Goal: Task Accomplishment & Management: Complete application form

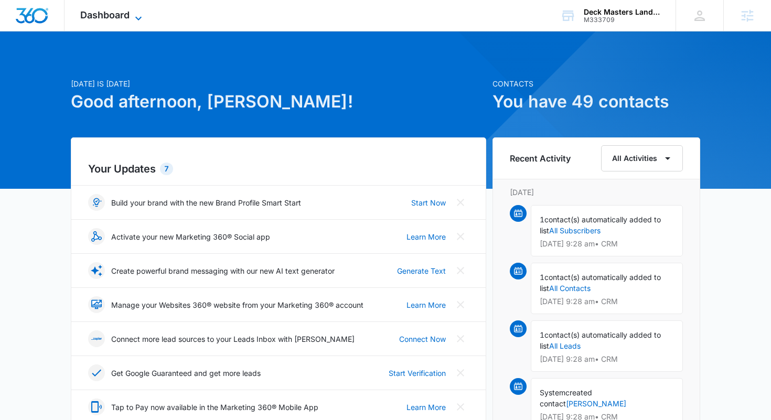
click at [134, 19] on icon at bounding box center [138, 18] width 13 height 13
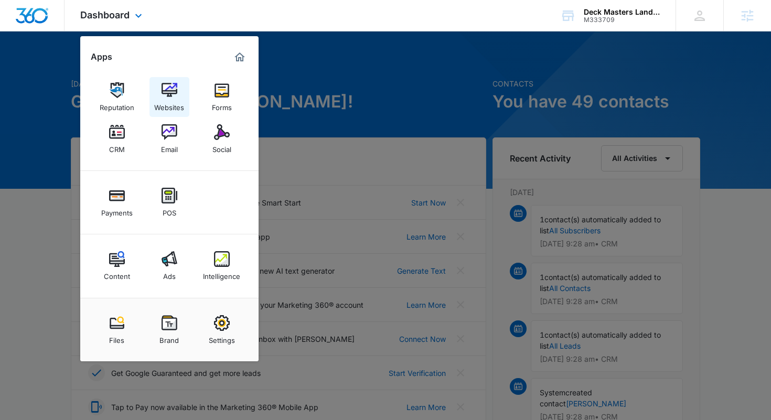
click at [171, 96] on img at bounding box center [170, 90] width 16 height 16
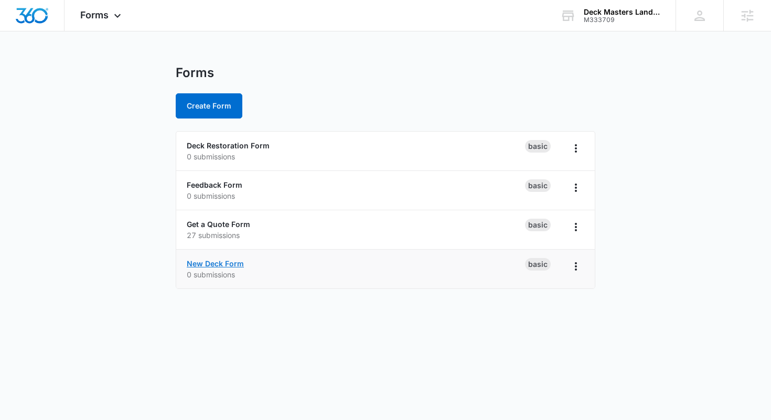
click at [215, 262] on link "New Deck Form" at bounding box center [215, 263] width 57 height 9
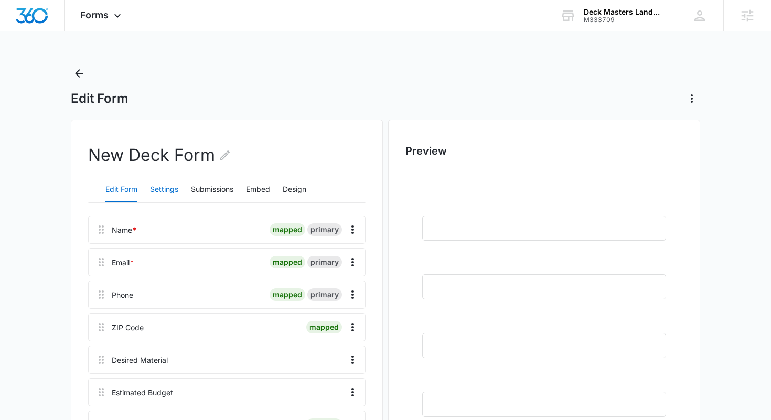
click at [171, 191] on button "Settings" at bounding box center [164, 189] width 28 height 25
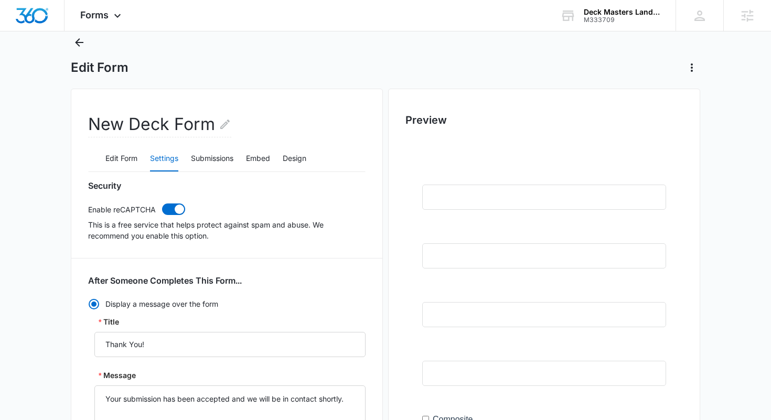
scroll to position [28, 0]
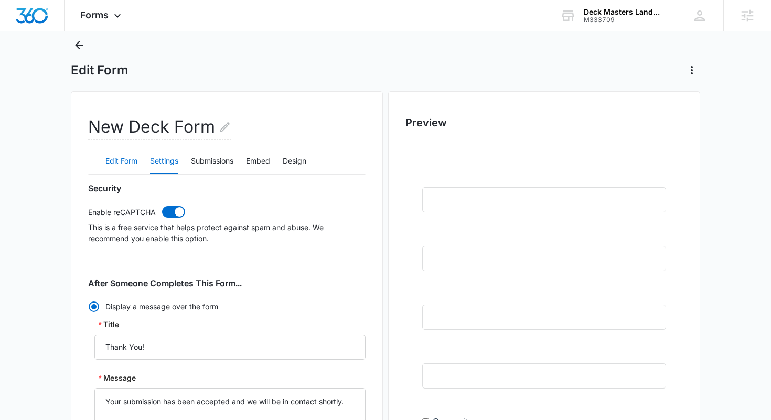
click at [122, 162] on button "Edit Form" at bounding box center [121, 161] width 32 height 25
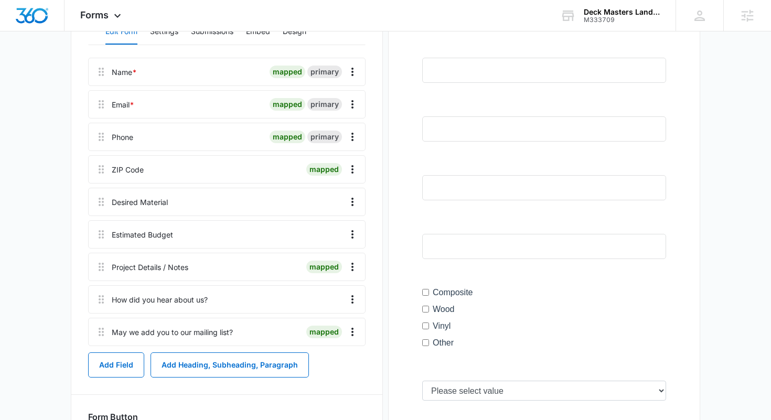
scroll to position [180, 0]
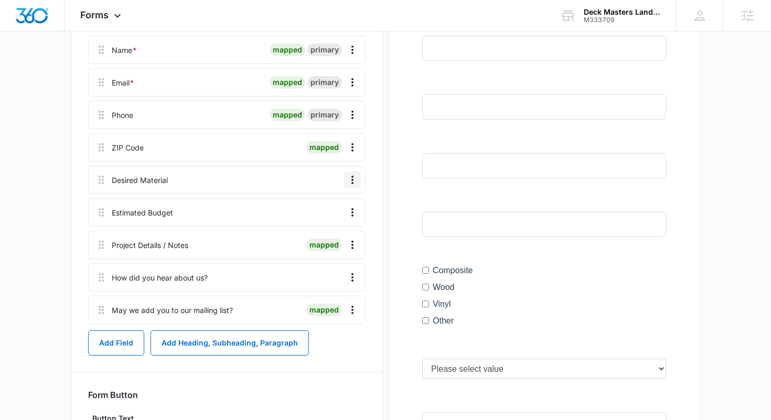
click at [350, 181] on icon "Overflow Menu" at bounding box center [352, 180] width 13 height 13
click at [321, 207] on div "Edit" at bounding box center [324, 209] width 22 height 7
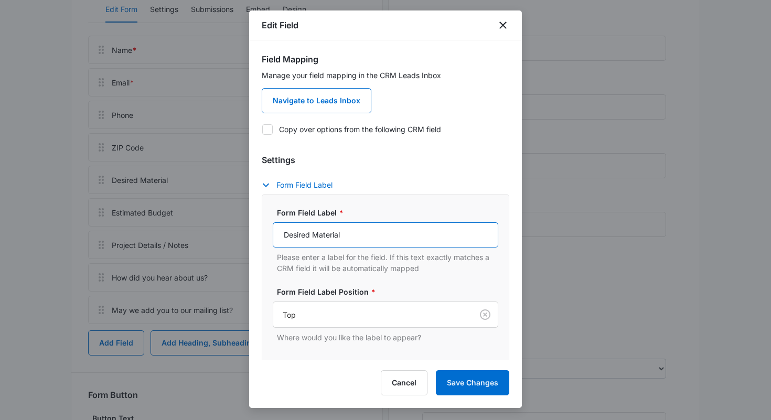
click at [363, 234] on input "Desired Material" at bounding box center [385, 234] width 225 height 25
click at [503, 27] on icon "close" at bounding box center [503, 25] width 13 height 13
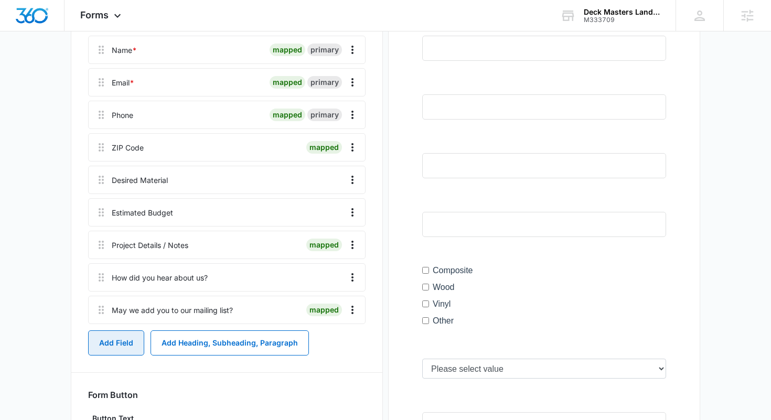
click at [121, 340] on button "Add Field" at bounding box center [116, 342] width 56 height 25
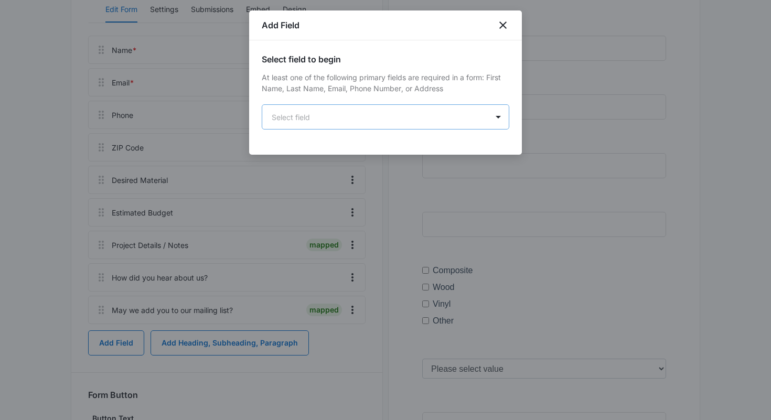
click at [424, 116] on body "Forms Apps Reputation Websites Forms CRM Email Social Payments POS Content Ads …" at bounding box center [385, 270] width 771 height 900
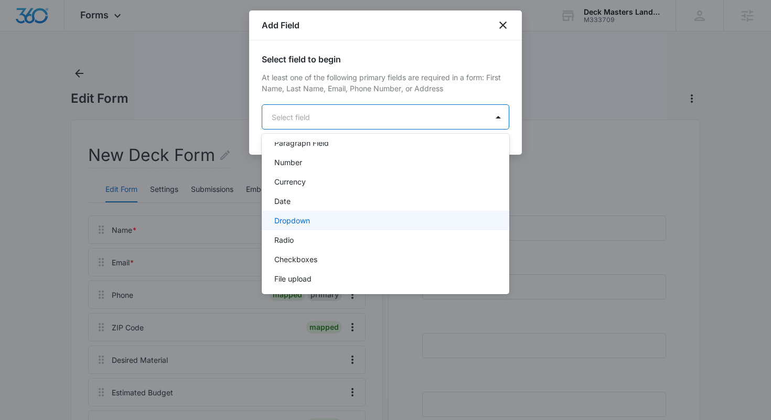
click at [306, 222] on p "Dropdown" at bounding box center [292, 220] width 36 height 11
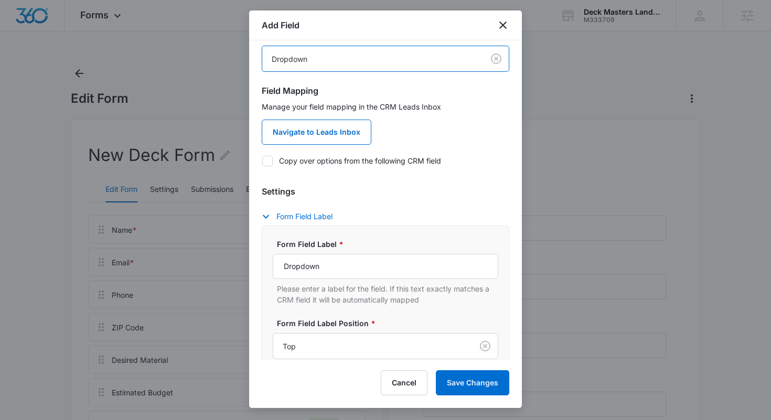
scroll to position [85, 0]
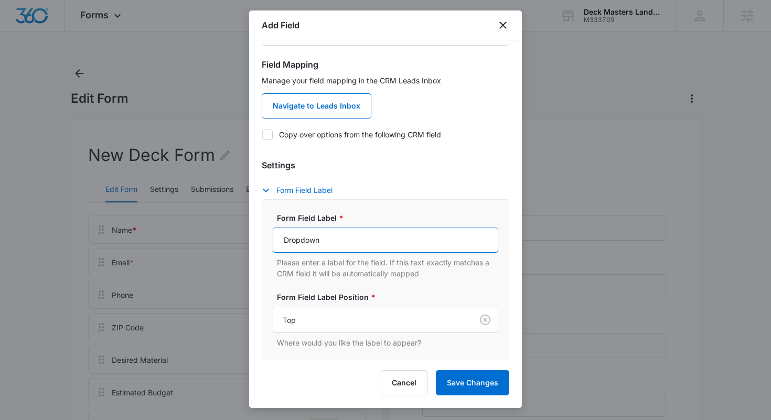
click at [356, 240] on input "Dropdown" at bounding box center [385, 240] width 225 height 25
paste input "esired Material"
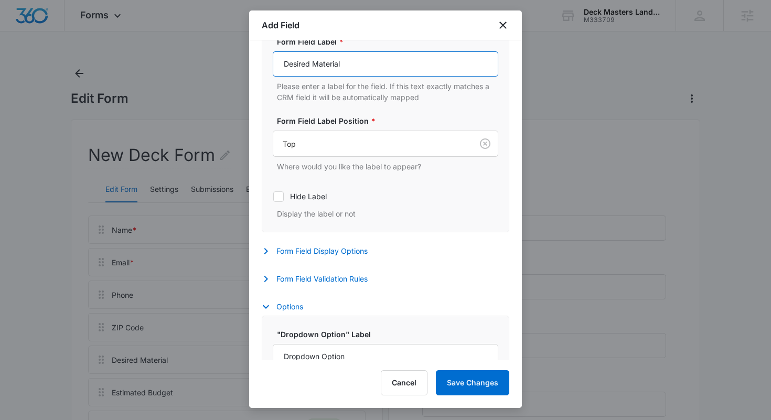
scroll to position [322, 0]
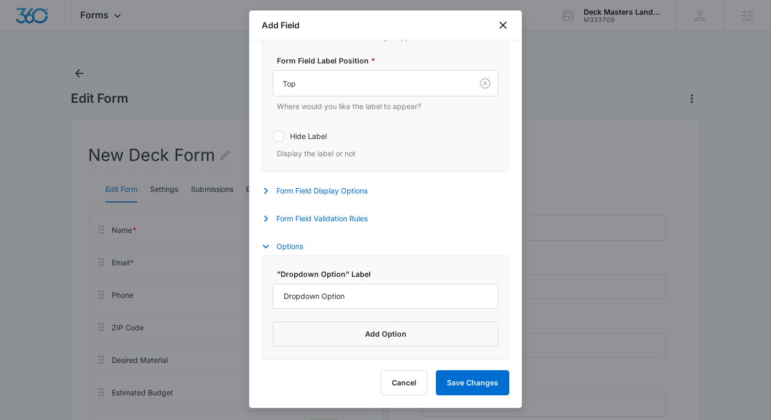
type input "Desired Material"
click at [347, 294] on input "Dropdown Option" at bounding box center [385, 296] width 225 height 25
paste input "Composite"
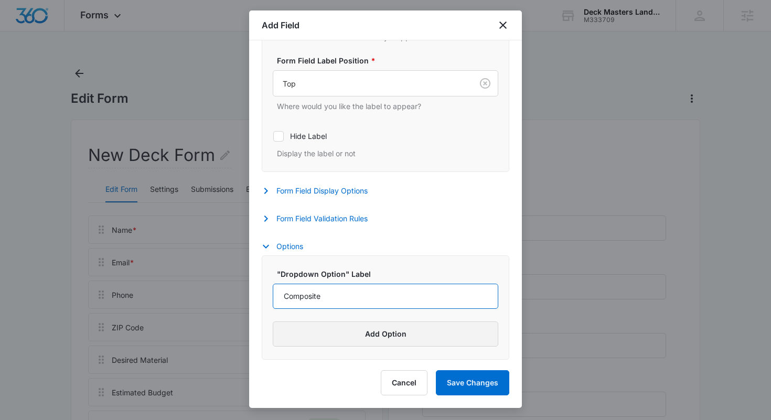
type input "Composite"
click at [369, 328] on button "Add Option" at bounding box center [385, 333] width 225 height 25
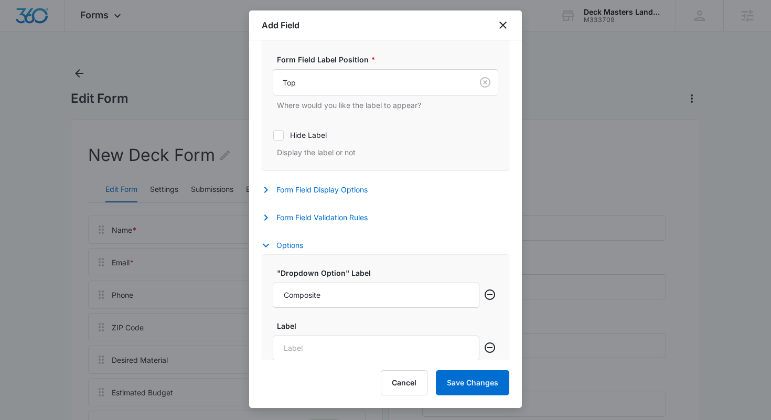
scroll to position [375, 0]
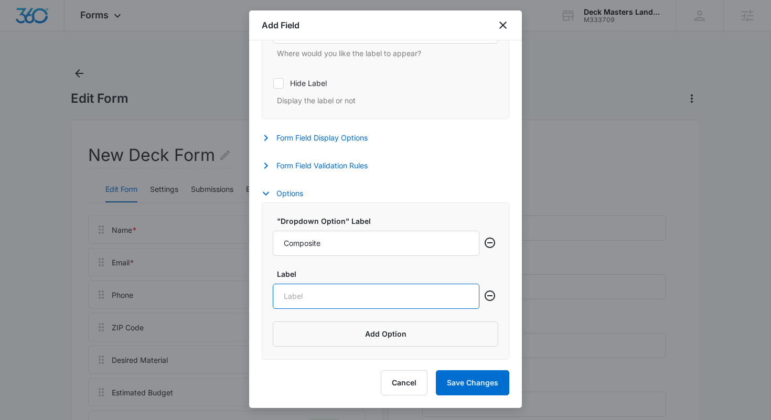
click at [395, 285] on input "Label" at bounding box center [376, 296] width 207 height 25
paste input "Wood"
type input "Wood"
click at [371, 335] on button "Add Option" at bounding box center [385, 333] width 225 height 25
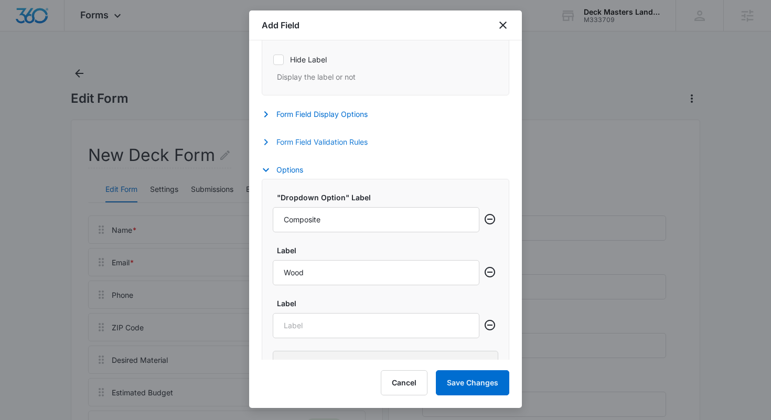
scroll to position [428, 0]
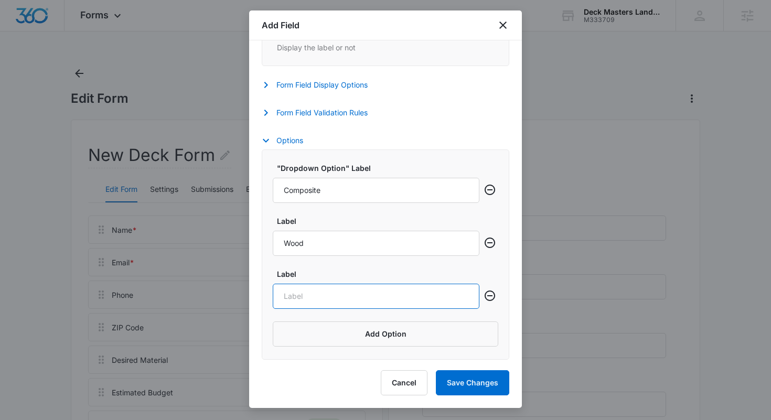
click at [341, 294] on input "Label" at bounding box center [376, 296] width 207 height 25
paste input "Vinyl"
type input "Vinyl"
click at [383, 336] on button "Add Option" at bounding box center [385, 333] width 225 height 25
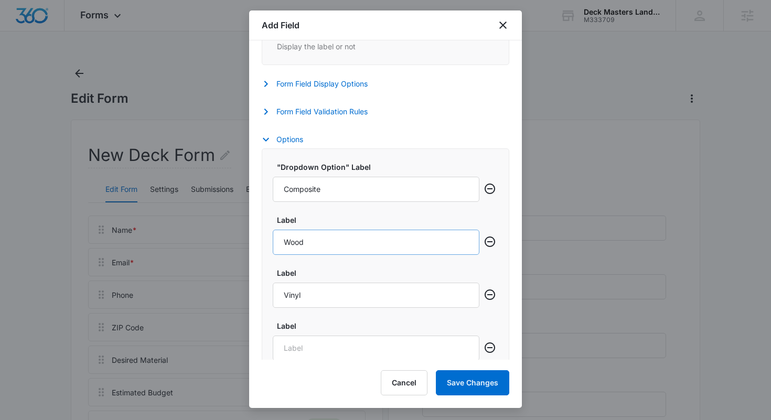
scroll to position [481, 0]
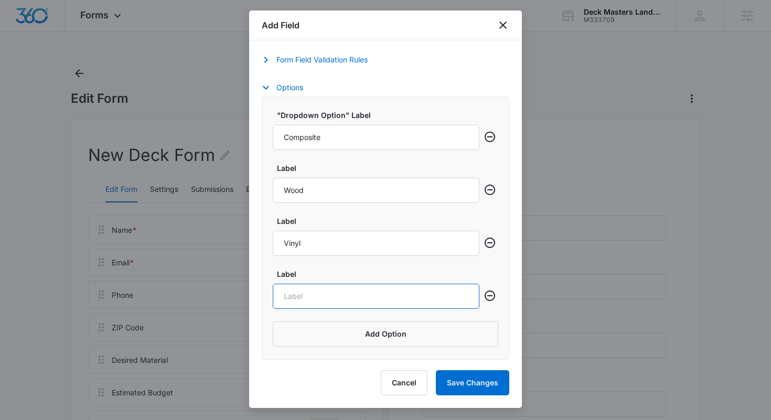
click at [313, 295] on input "Label" at bounding box center [376, 296] width 207 height 25
paste input "Other"
type input "Other"
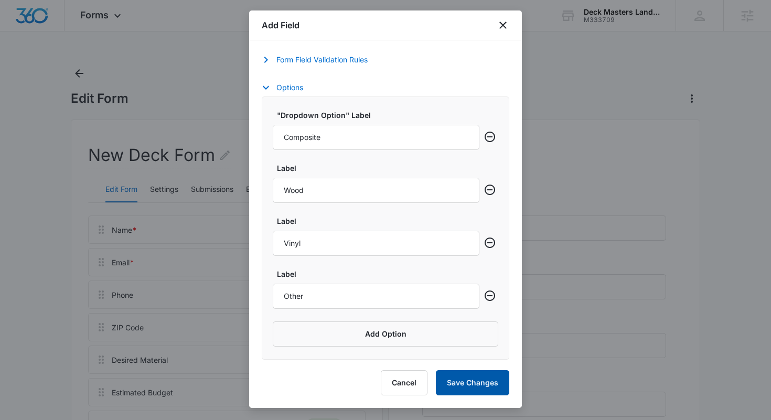
click at [455, 378] on button "Save Changes" at bounding box center [472, 382] width 73 height 25
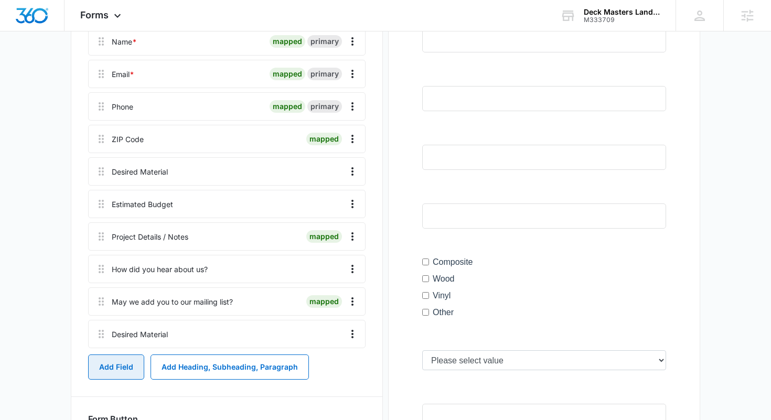
scroll to position [187, 0]
click at [348, 174] on icon "Overflow Menu" at bounding box center [352, 172] width 13 height 13
click at [327, 217] on div "Delete" at bounding box center [324, 217] width 22 height 7
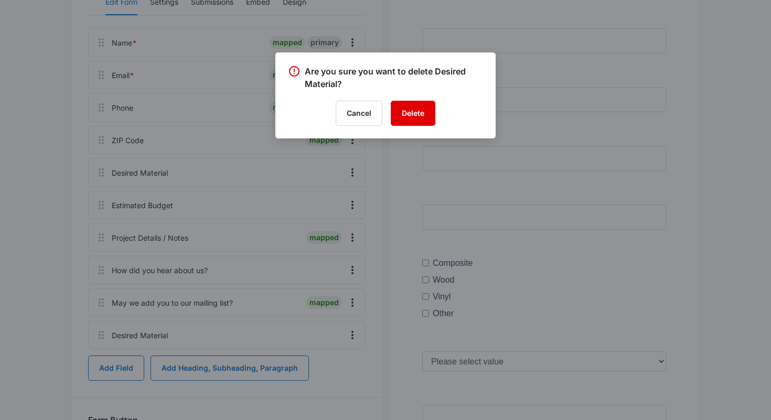
click at [414, 110] on button "Delete" at bounding box center [413, 113] width 45 height 25
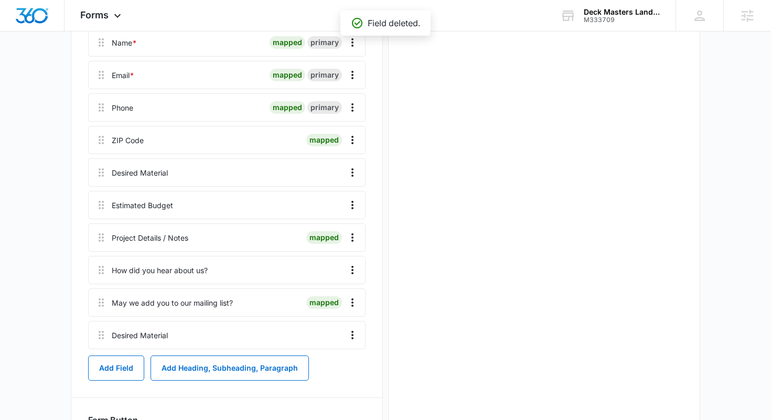
scroll to position [0, 0]
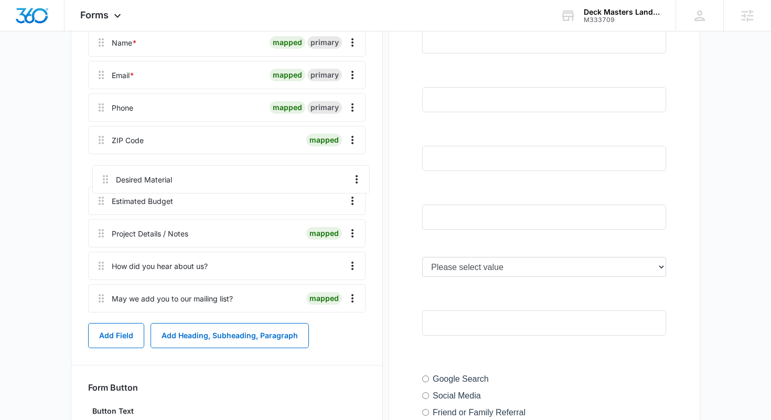
drag, startPoint x: 102, startPoint y: 310, endPoint x: 106, endPoint y: 179, distance: 130.6
click at [106, 179] on div "Name * mapped primary Email * mapped primary Phone mapped primary ZIP Code mapp…" at bounding box center [226, 172] width 277 height 288
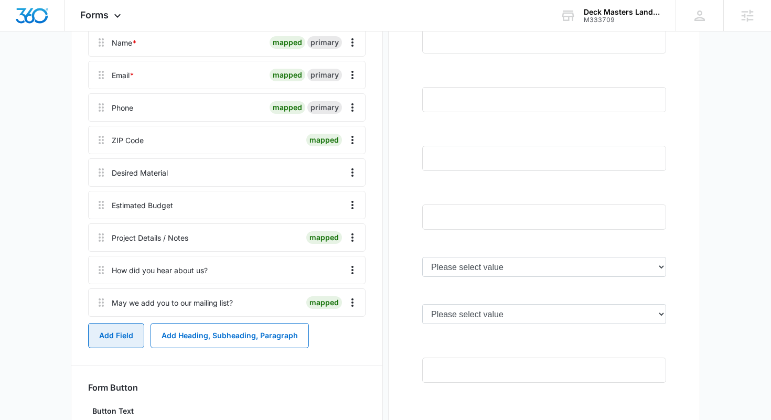
click at [117, 331] on button "Add Field" at bounding box center [116, 335] width 56 height 25
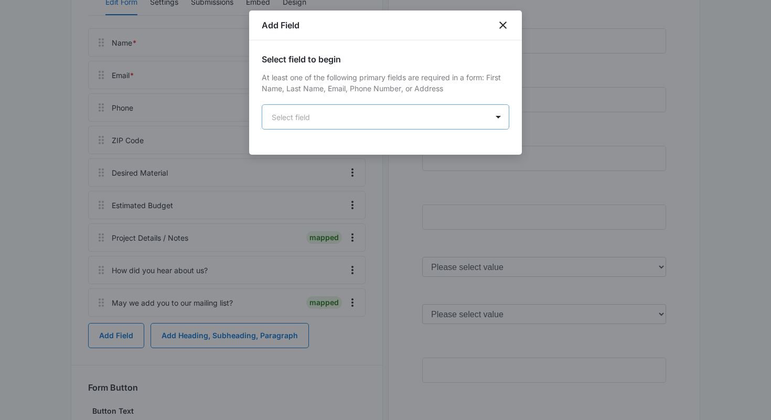
click at [386, 115] on body "Forms Apps Reputation Websites Forms CRM Email Social Payments POS Content Ads …" at bounding box center [385, 239] width 771 height 853
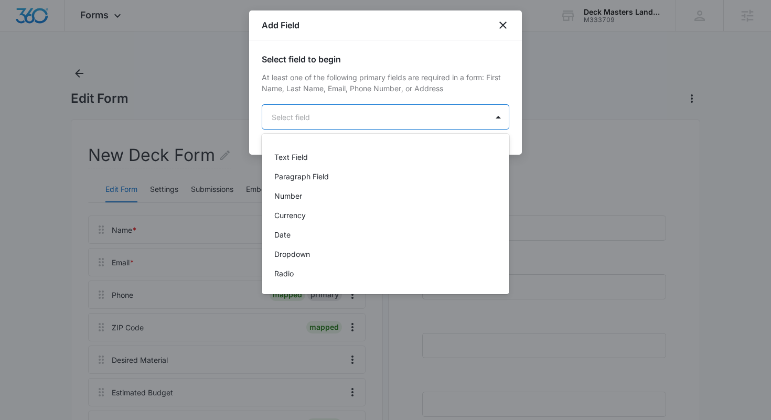
scroll to position [148, 0]
click at [300, 256] on p "Dropdown" at bounding box center [292, 252] width 36 height 11
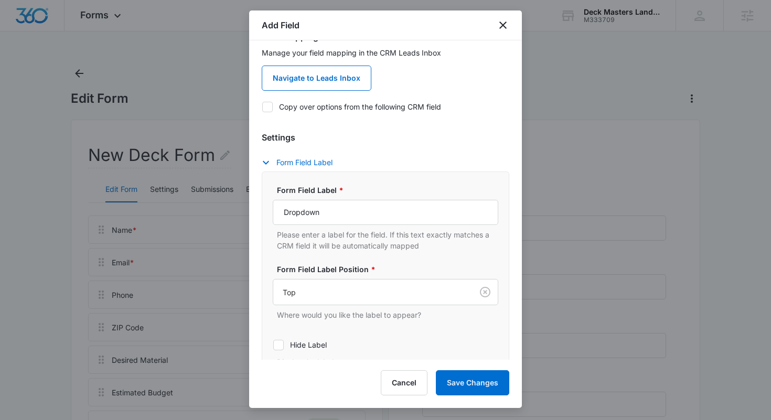
scroll to position [128, 0]
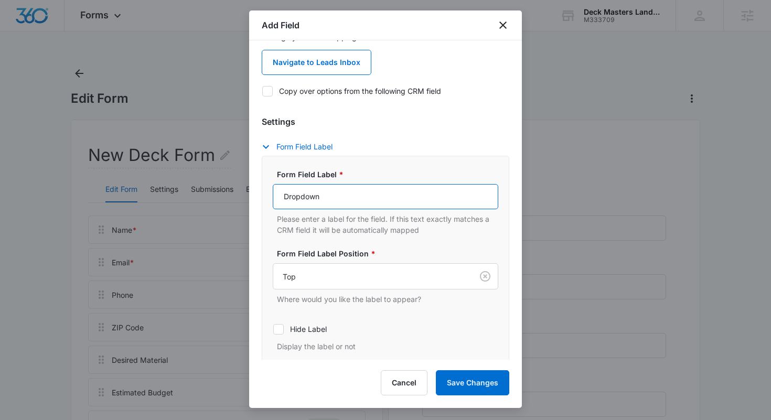
click at [330, 202] on input "Dropdown" at bounding box center [385, 196] width 225 height 25
type input "How did you hear about us?"
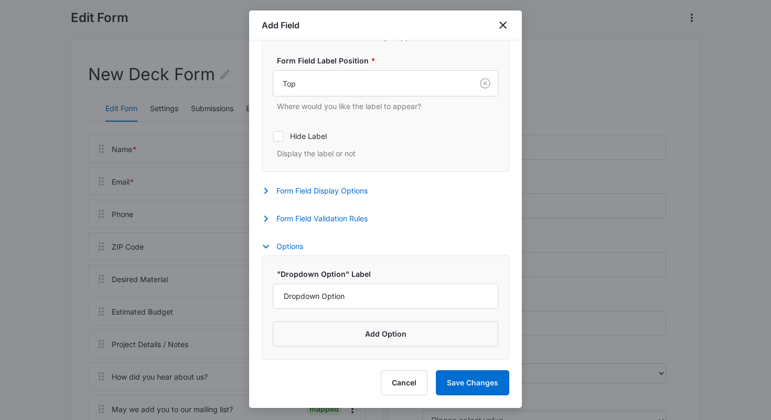
scroll to position [93, 0]
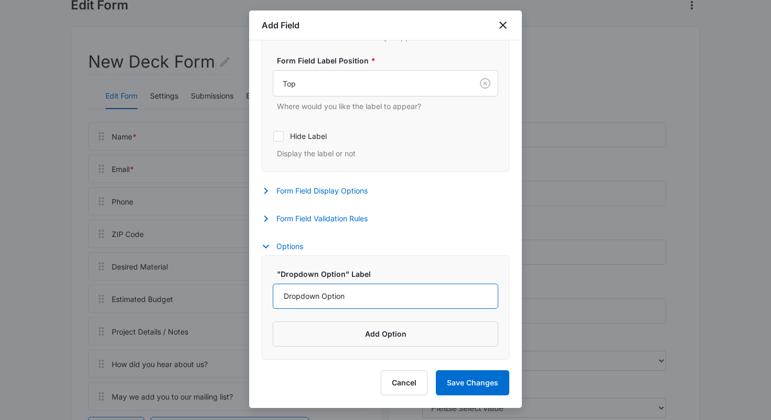
click at [322, 298] on input "Dropdown Option" at bounding box center [385, 296] width 225 height 25
type input "Search Engine"
click at [452, 336] on button "Add Option" at bounding box center [385, 333] width 225 height 25
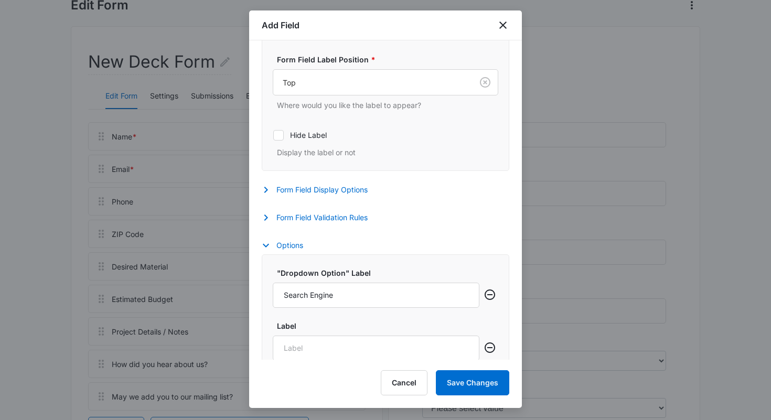
scroll to position [375, 0]
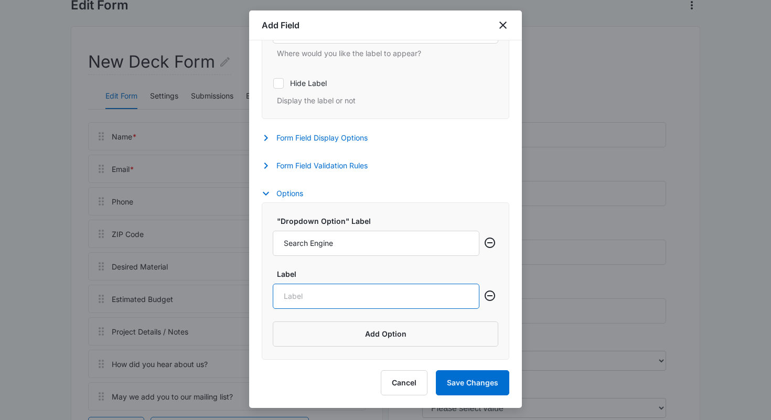
click at [330, 289] on input "Label" at bounding box center [376, 296] width 207 height 25
paste input "Social Media"
type input "Social Media"
click at [362, 327] on button "Add Option" at bounding box center [385, 333] width 225 height 25
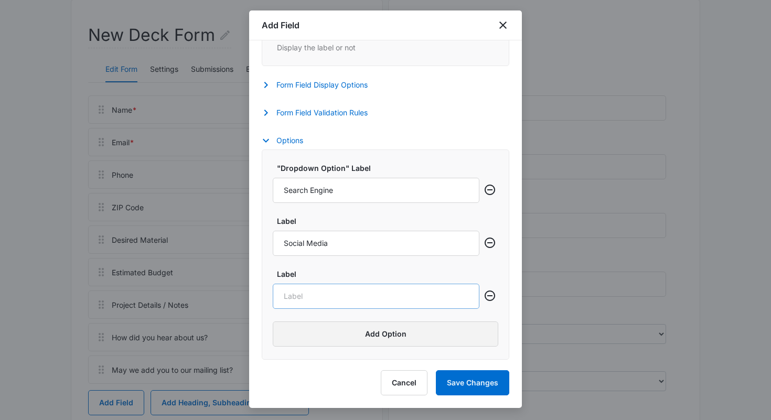
scroll to position [142, 0]
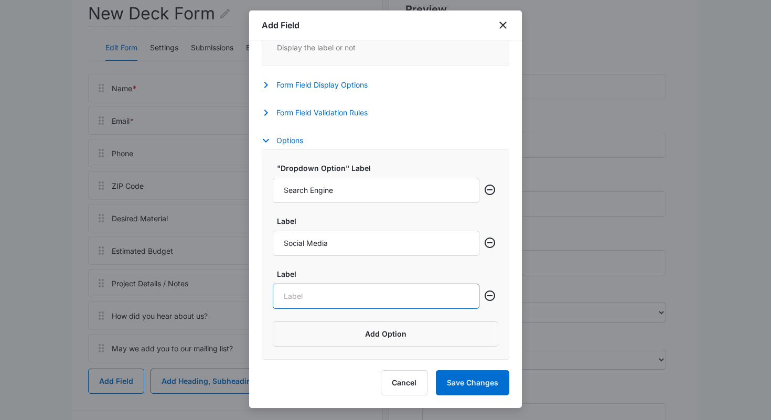
click at [324, 292] on input "Label" at bounding box center [376, 296] width 207 height 25
paste input "Friend or Family Referral"
type input "Friend or Family Referral"
click at [378, 323] on button "Add Option" at bounding box center [385, 333] width 225 height 25
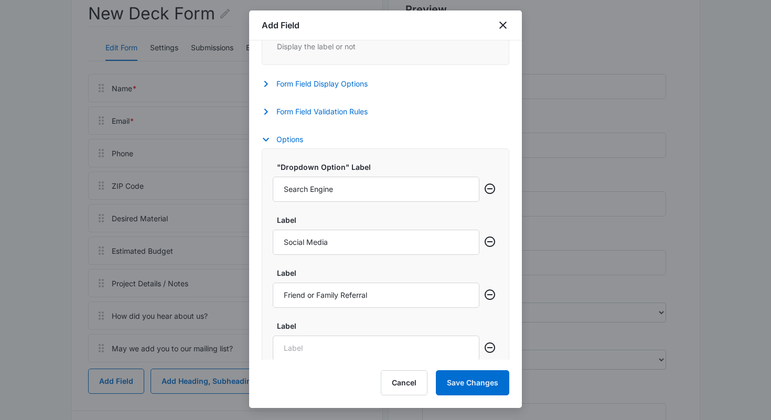
scroll to position [481, 0]
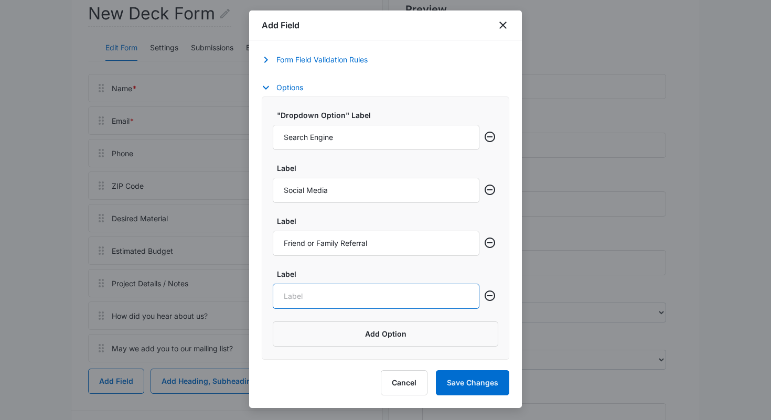
click at [330, 292] on input "Label" at bounding box center [376, 296] width 207 height 25
paste input "Advertisement"
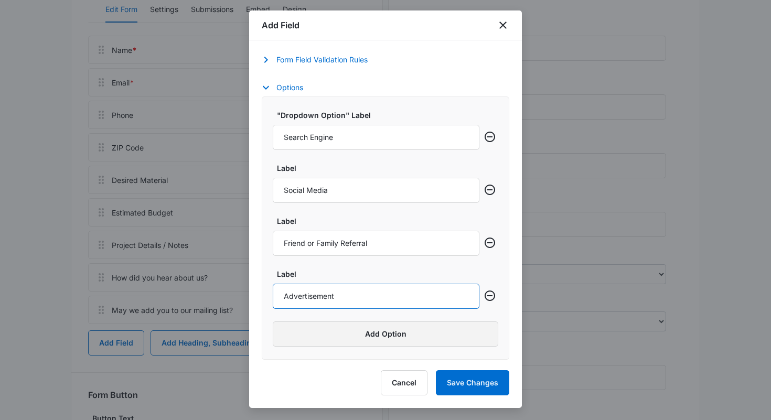
type input "Advertisement"
click at [394, 326] on button "Add Option" at bounding box center [385, 333] width 225 height 25
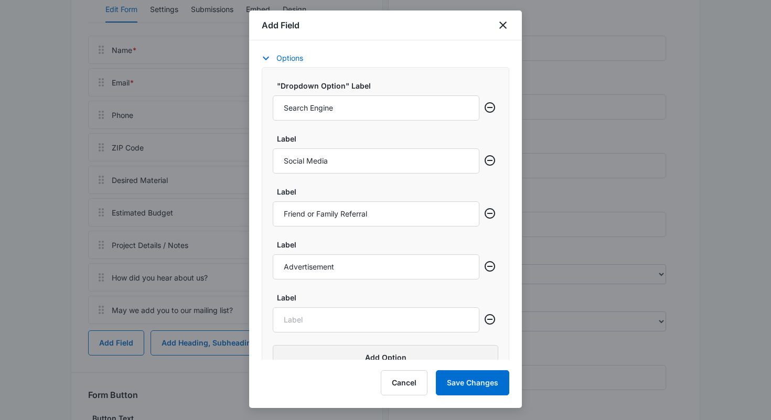
scroll to position [534, 0]
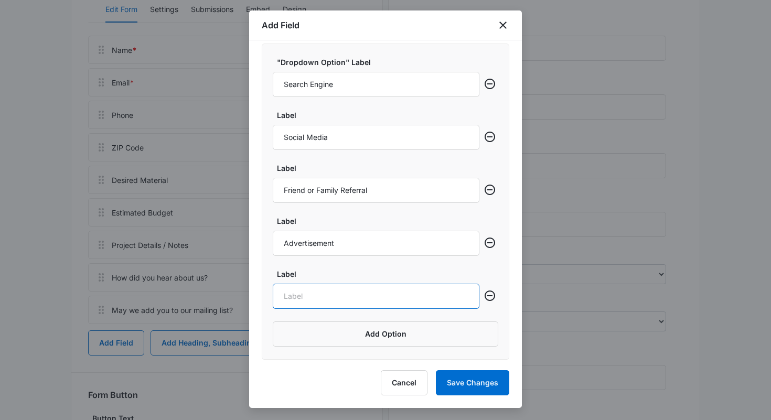
click at [308, 292] on input "Label" at bounding box center [376, 296] width 207 height 25
paste input "Other"
type input "Other"
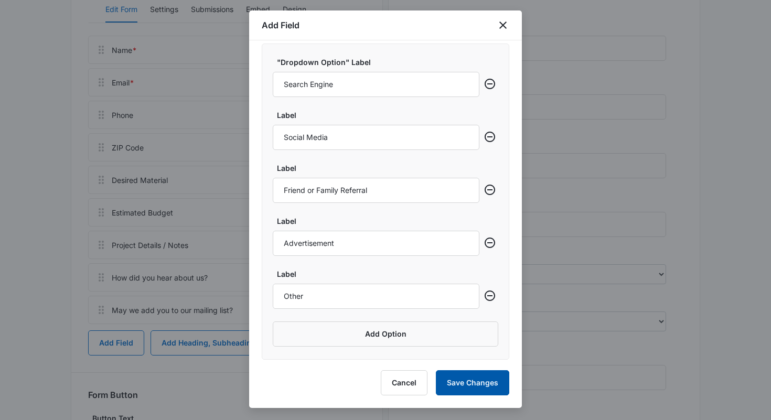
click at [453, 379] on button "Save Changes" at bounding box center [472, 382] width 73 height 25
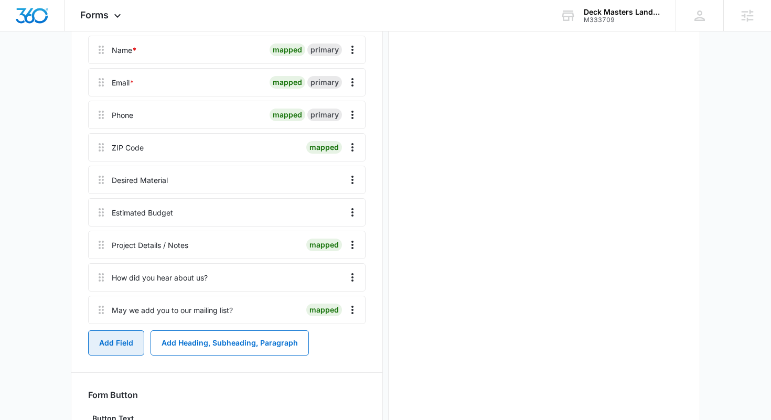
scroll to position [0, 0]
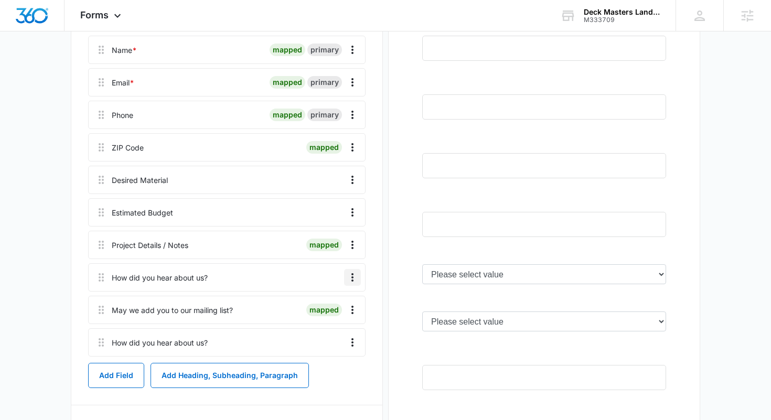
click at [354, 279] on icon "Overflow Menu" at bounding box center [352, 277] width 13 height 13
click at [326, 320] on div "Delete" at bounding box center [324, 322] width 22 height 7
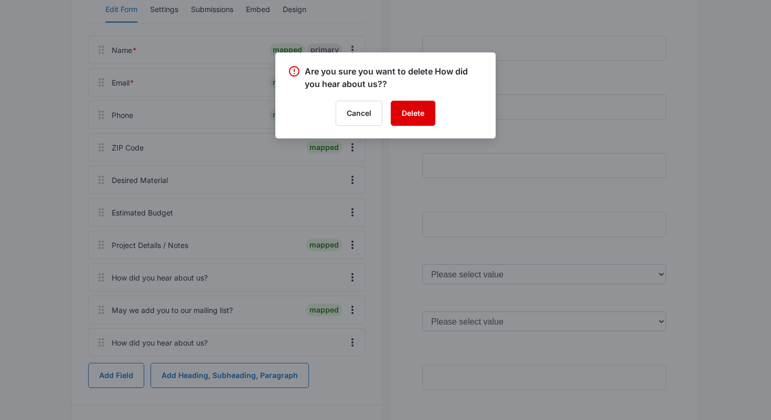
click at [416, 118] on button "Delete" at bounding box center [413, 113] width 45 height 25
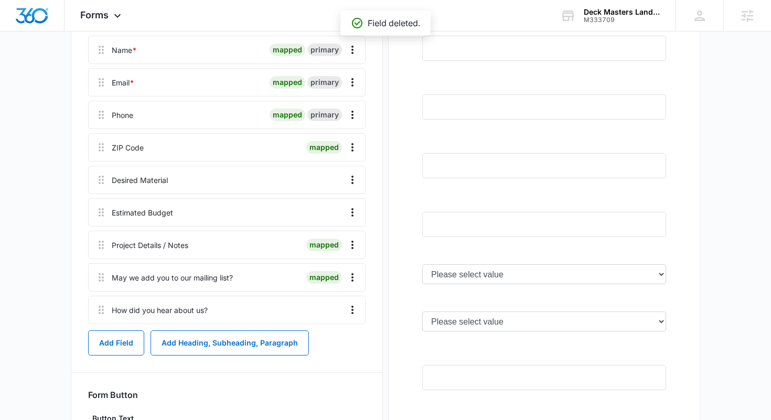
click at [45, 276] on main "Edit Form New Deck Form Edit Form Settings Submissions Embed Design Name * mapp…" at bounding box center [385, 247] width 771 height 724
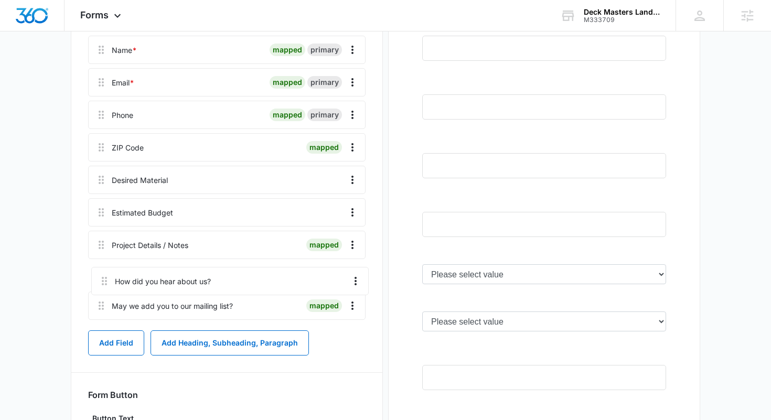
drag, startPoint x: 99, startPoint y: 309, endPoint x: 102, endPoint y: 272, distance: 37.4
click at [102, 272] on div "Name * mapped primary Email * mapped primary Phone mapped primary ZIP Code mapp…" at bounding box center [226, 180] width 277 height 288
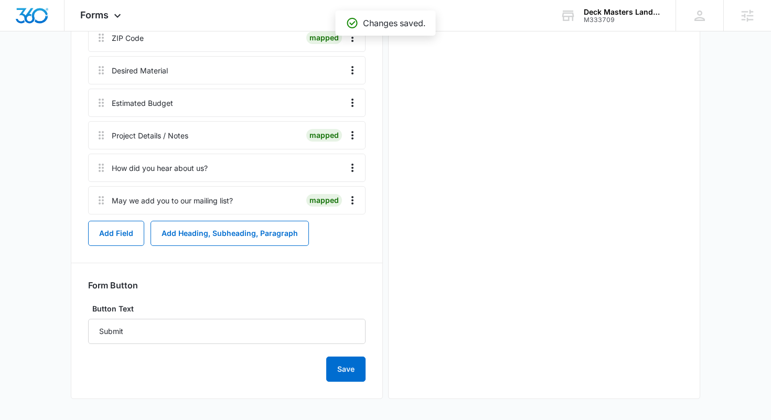
scroll to position [290, 0]
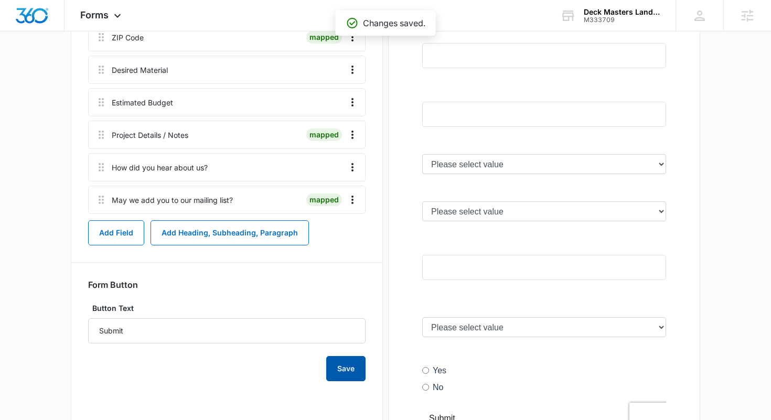
click at [340, 369] on button "Save" at bounding box center [345, 368] width 39 height 25
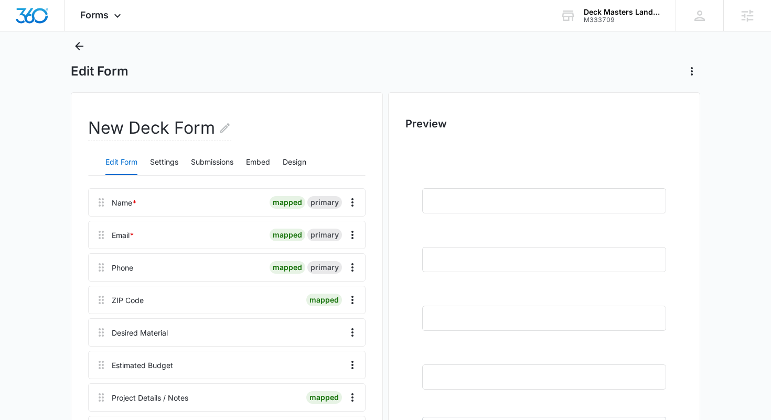
scroll to position [28, 0]
click at [81, 45] on icon "Back" at bounding box center [79, 45] width 13 height 13
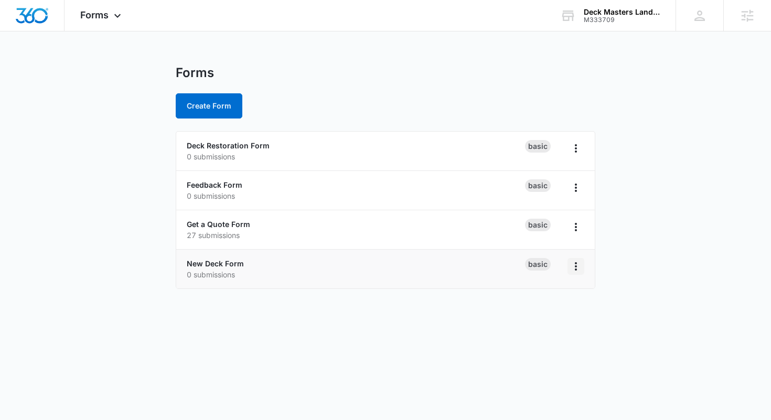
click at [574, 266] on icon "Overflow Menu" at bounding box center [575, 266] width 13 height 13
click at [633, 311] on body "Forms Apps Reputation Websites Forms CRM Email Social Payments POS Content Ads …" at bounding box center [385, 210] width 771 height 420
click at [220, 264] on link "New Deck Form" at bounding box center [215, 263] width 57 height 9
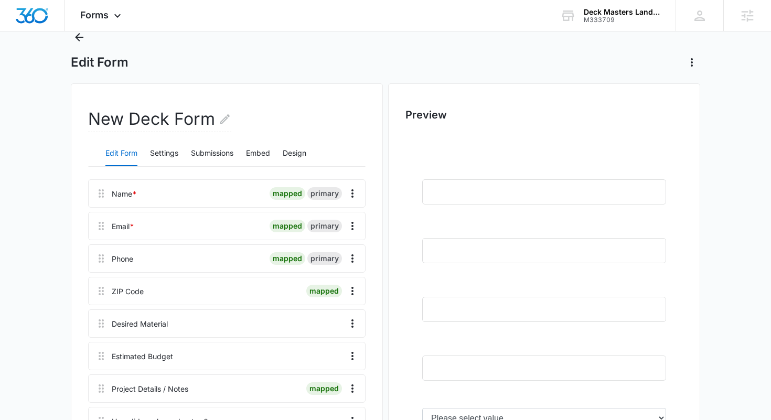
scroll to position [51, 0]
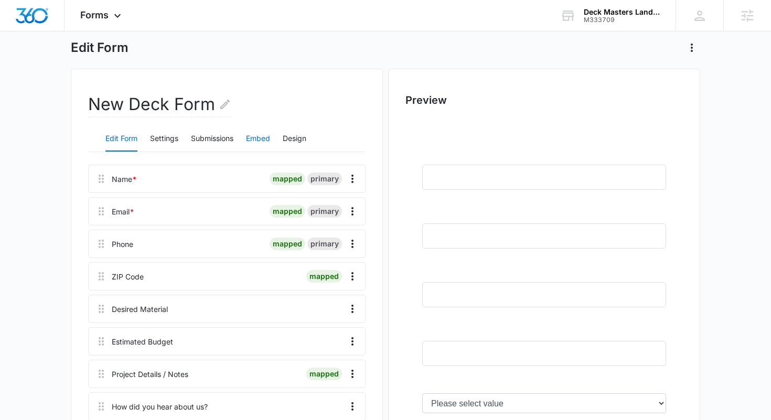
click at [260, 142] on button "Embed" at bounding box center [258, 138] width 24 height 25
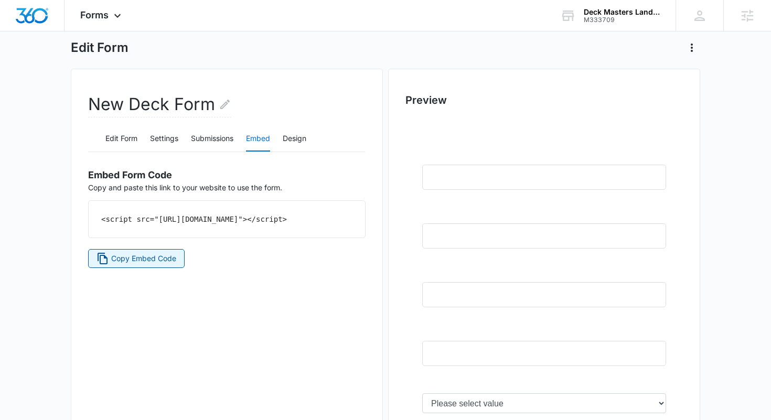
click at [152, 264] on span "Copy Embed Code" at bounding box center [143, 259] width 65 height 12
click at [118, 18] on icon at bounding box center [117, 18] width 6 height 4
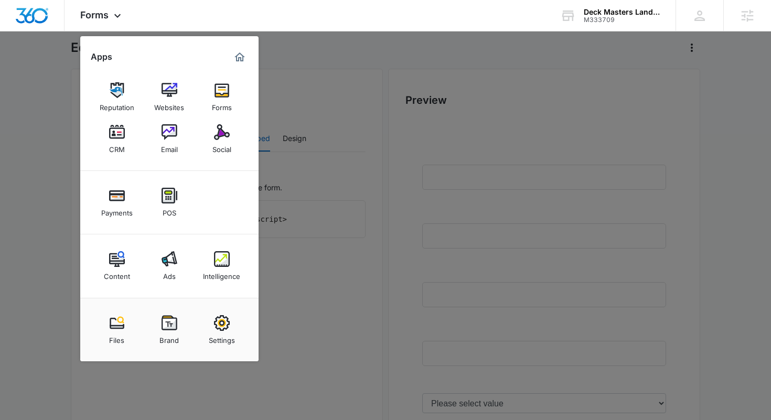
click at [49, 133] on div at bounding box center [385, 210] width 771 height 420
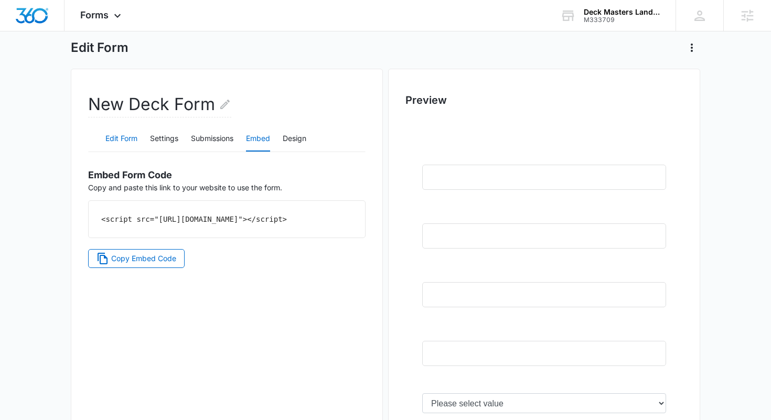
click at [123, 136] on button "Edit Form" at bounding box center [121, 138] width 32 height 25
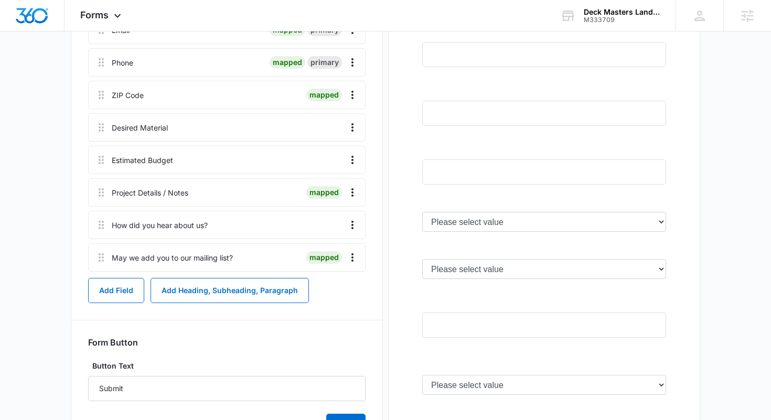
scroll to position [369, 0]
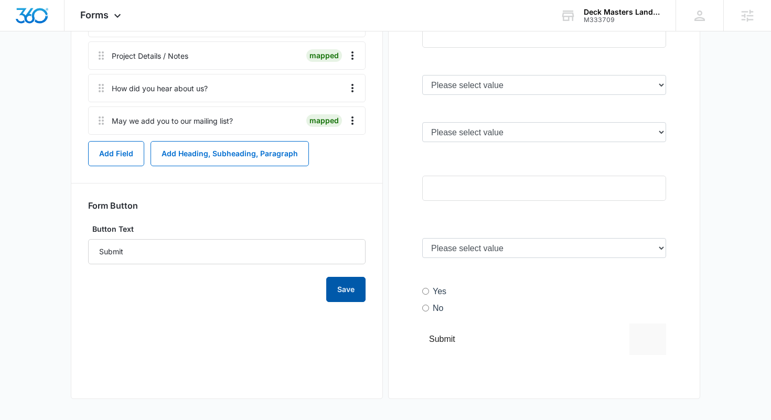
click at [348, 292] on button "Save" at bounding box center [345, 289] width 39 height 25
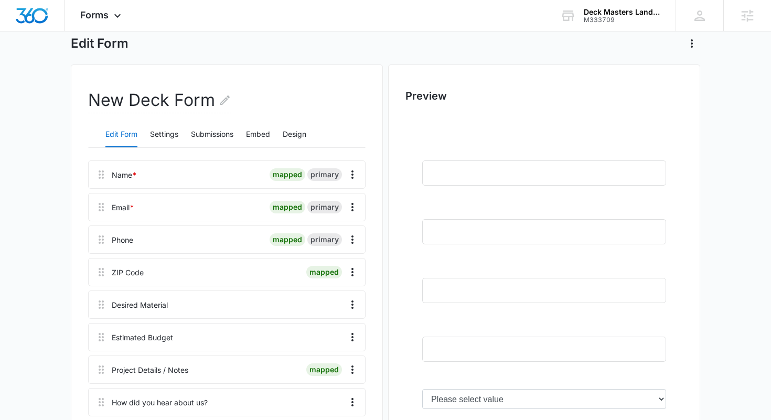
scroll to position [0, 0]
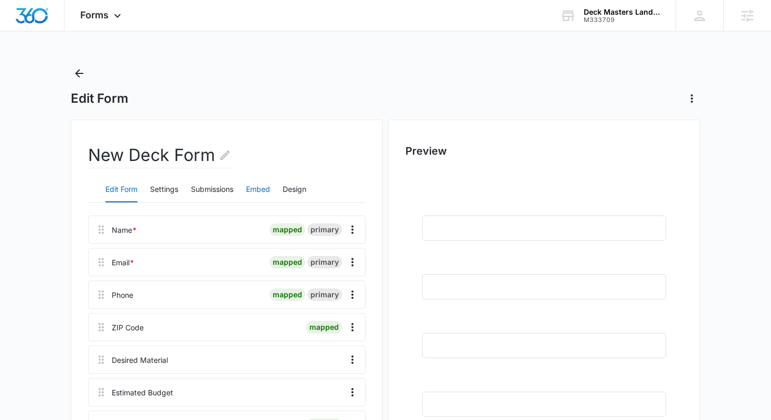
click at [266, 190] on button "Embed" at bounding box center [258, 189] width 24 height 25
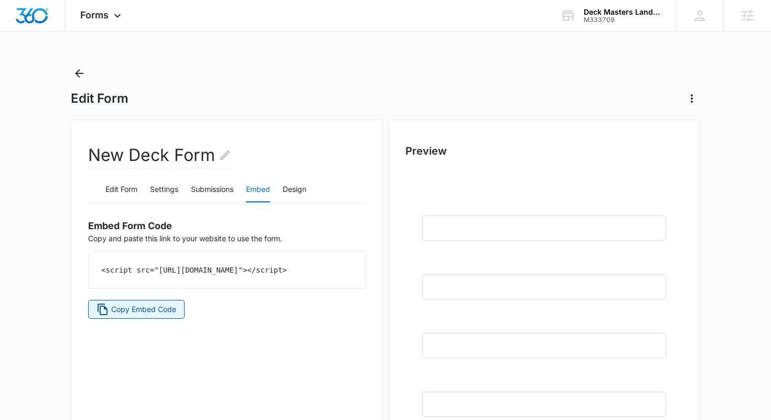
click at [135, 315] on span "Copy Embed Code" at bounding box center [143, 310] width 65 height 12
